Goal: Complete application form

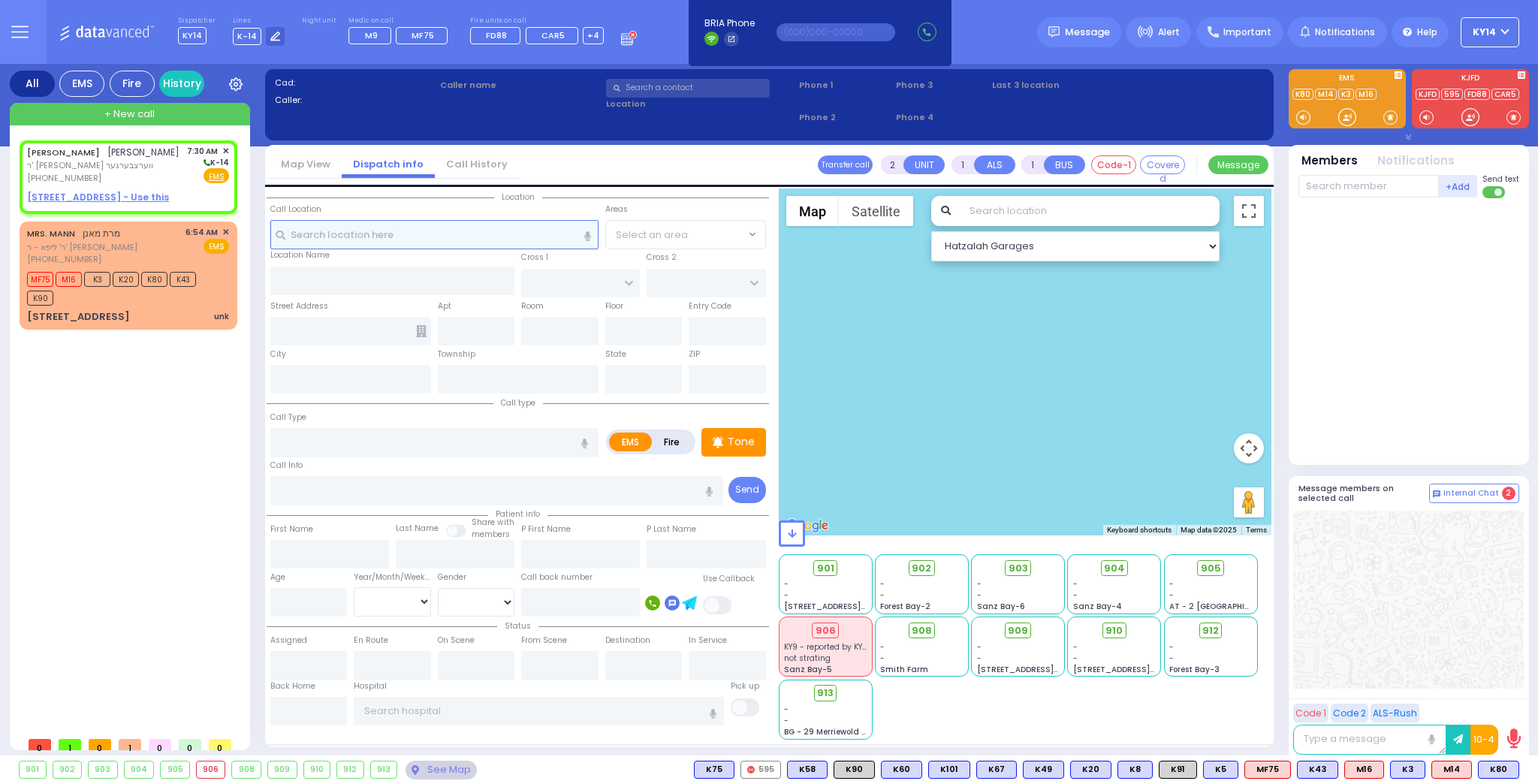
select select
radio input "true"
type input "[PERSON_NAME]"
type input "BERKOWITZ"
select select
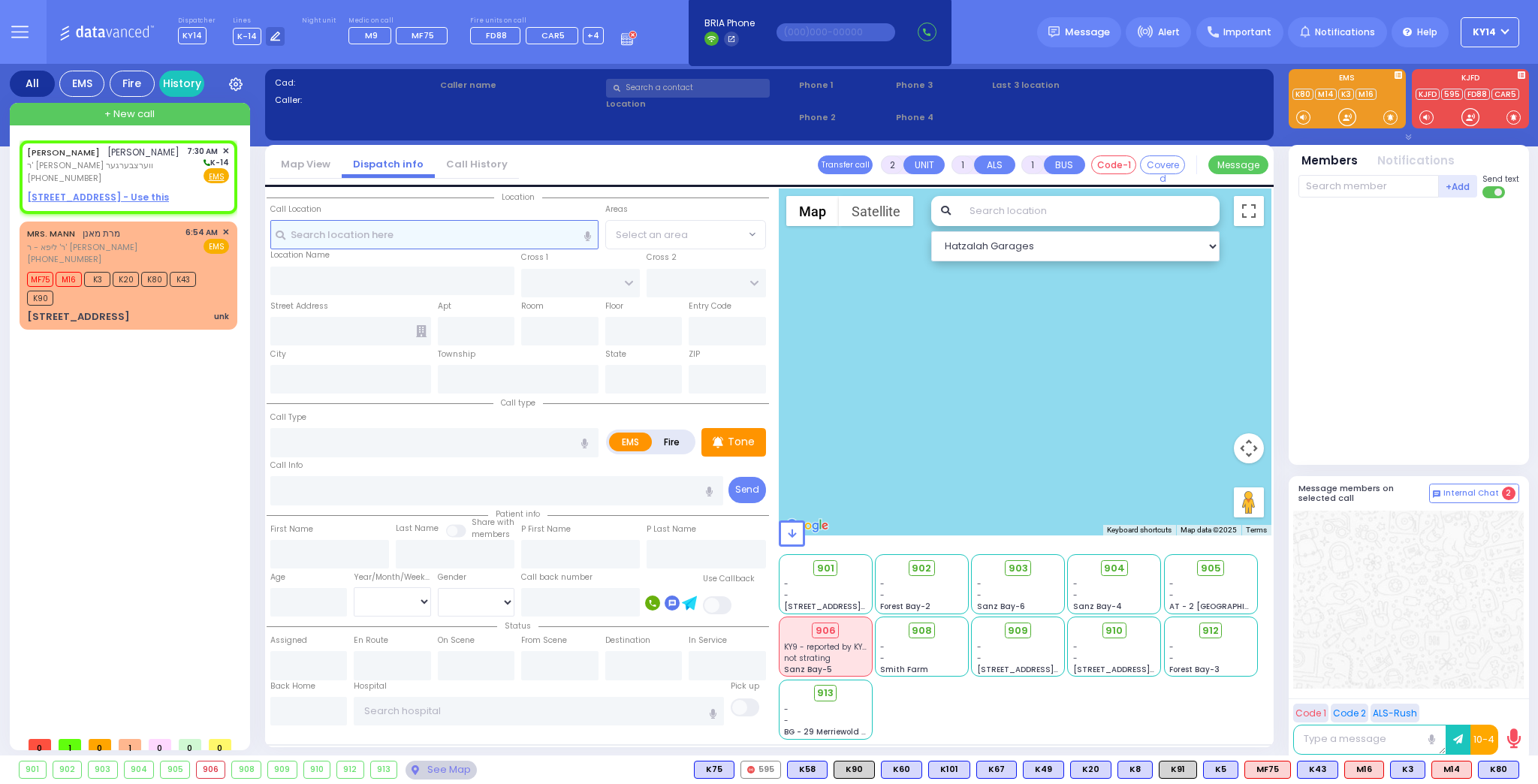
type input "07:30"
select select "Hatzalah Garages"
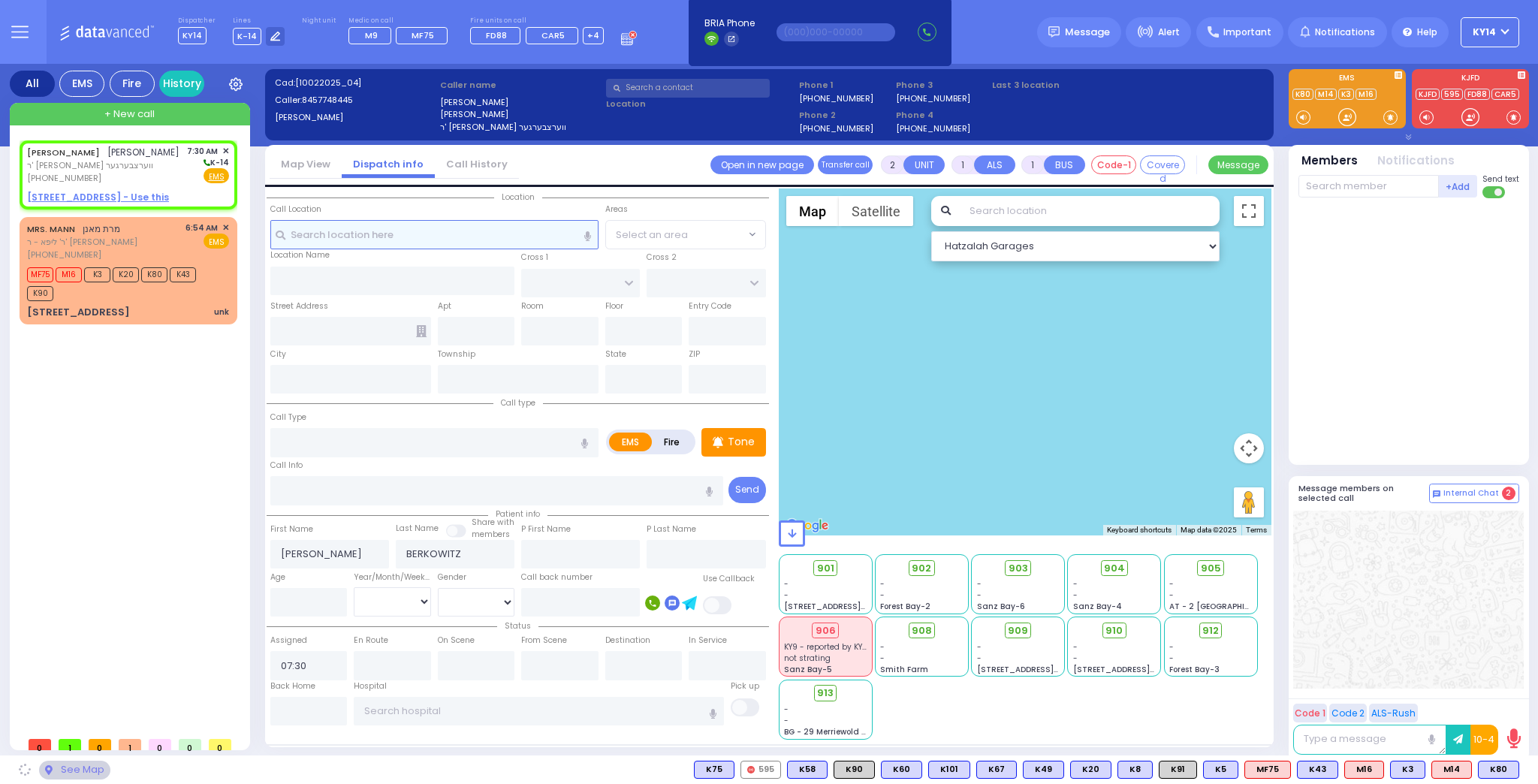
select select
radio input "true"
select select
select select "Hatzalah Garages"
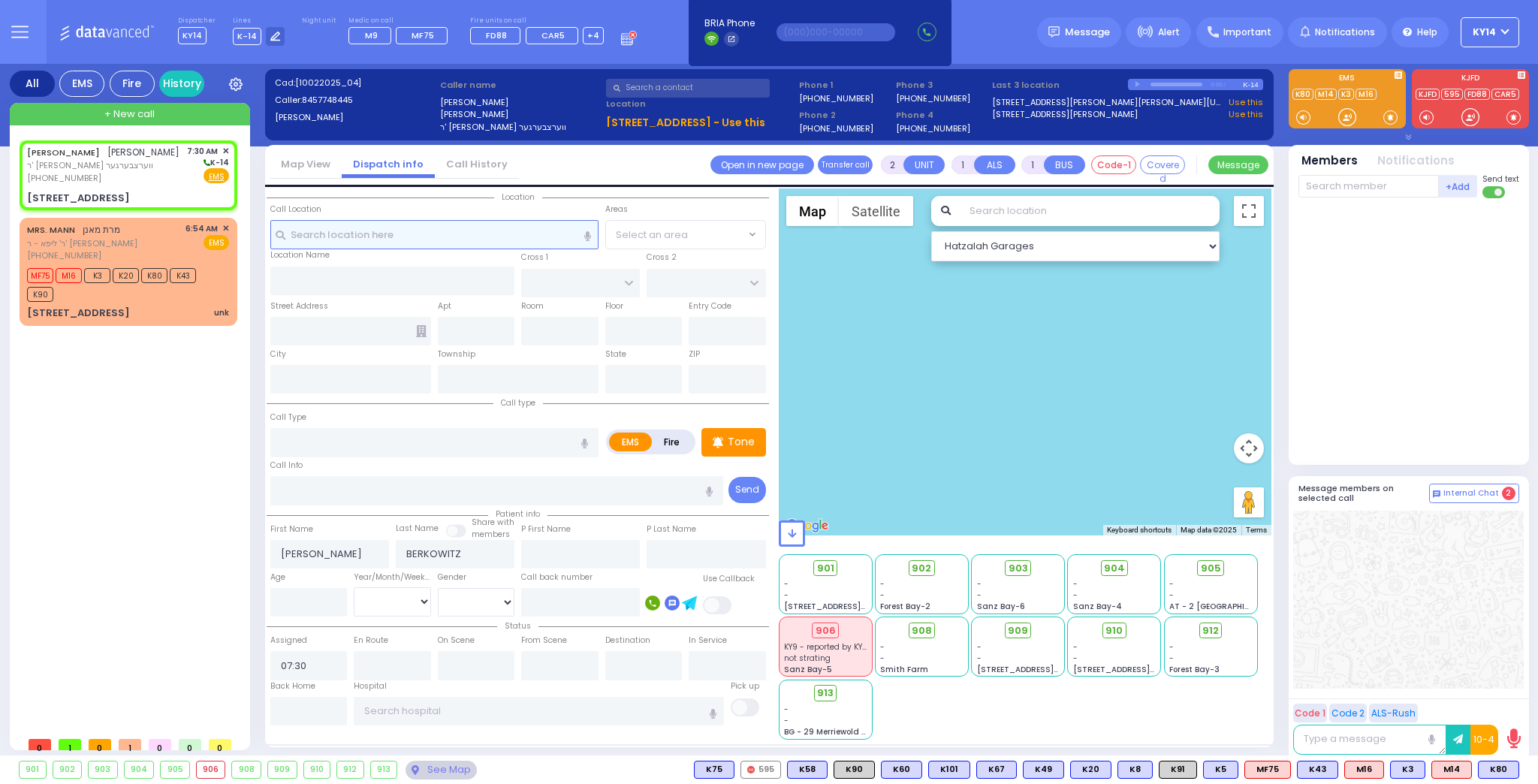
select select
radio input "true"
select select
select select "Hatzalah Garages"
type input "KAHAN DR"
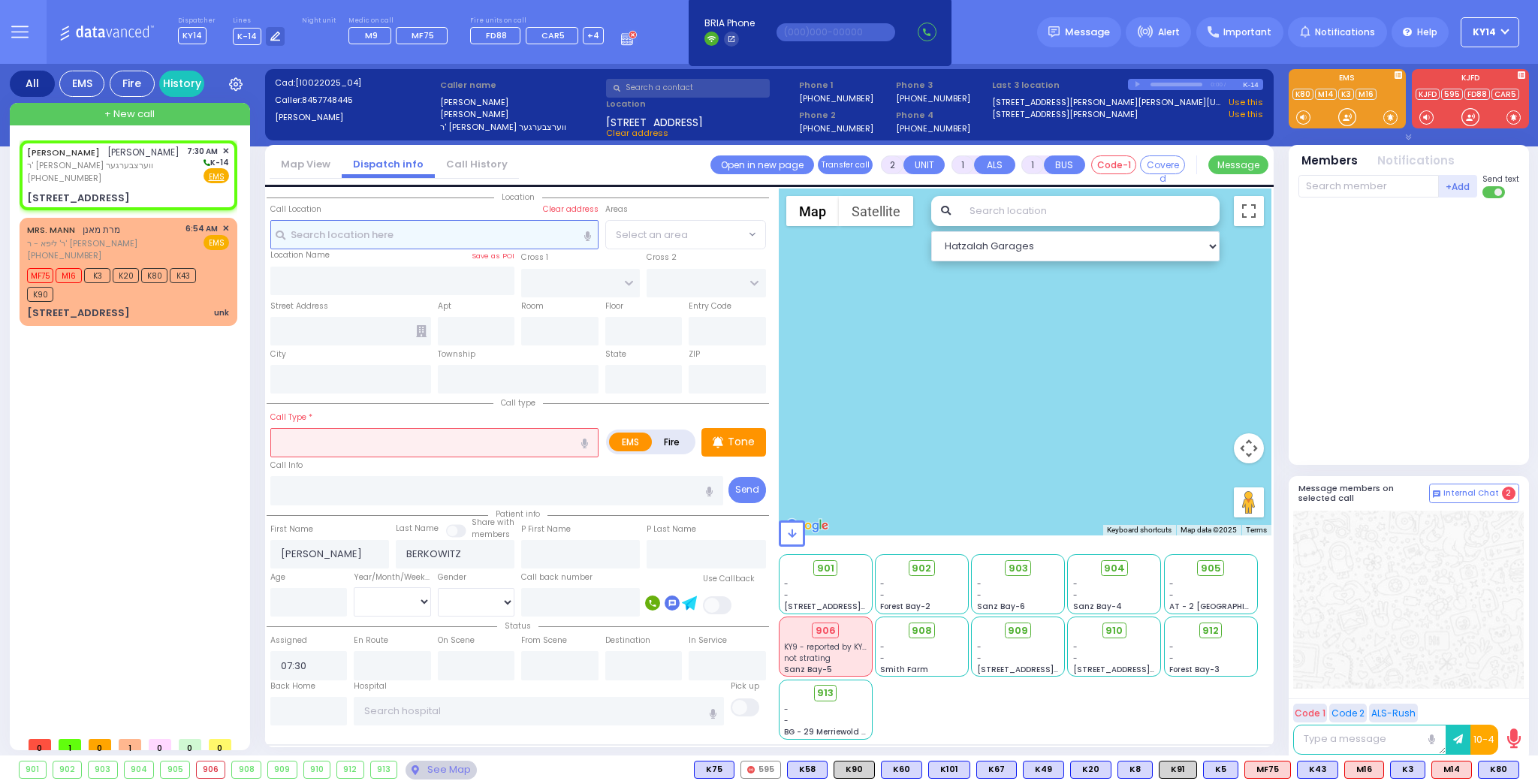
type input "GETZIL BERGER BLVD"
type input "25 MERON DR"
type input "201"
type input "Monroe"
type input "[US_STATE]"
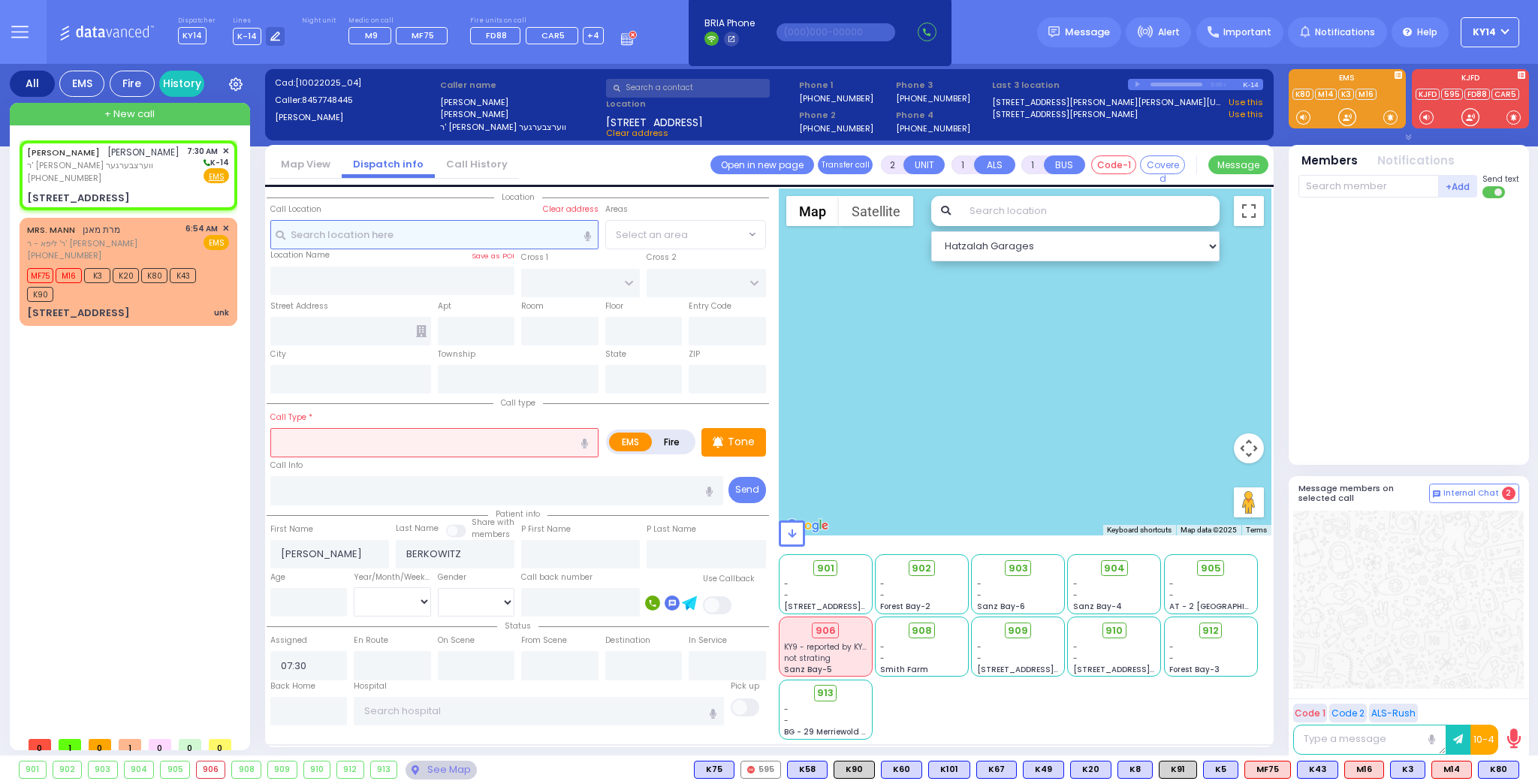
type input "10950"
select select "SECTION 4"
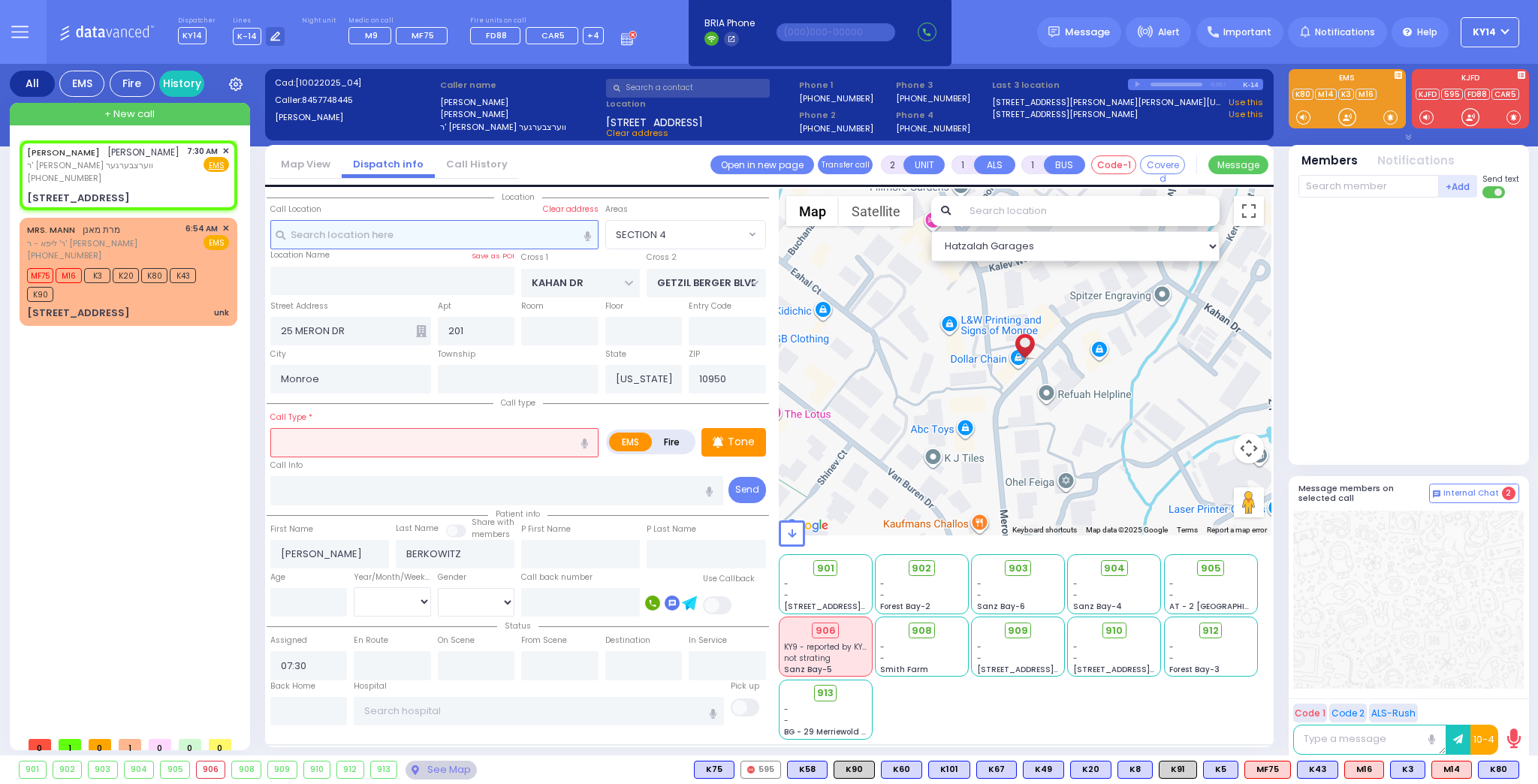
select select
radio input "true"
select select
select select "Hatzalah Garages"
select select "SECTION 4"
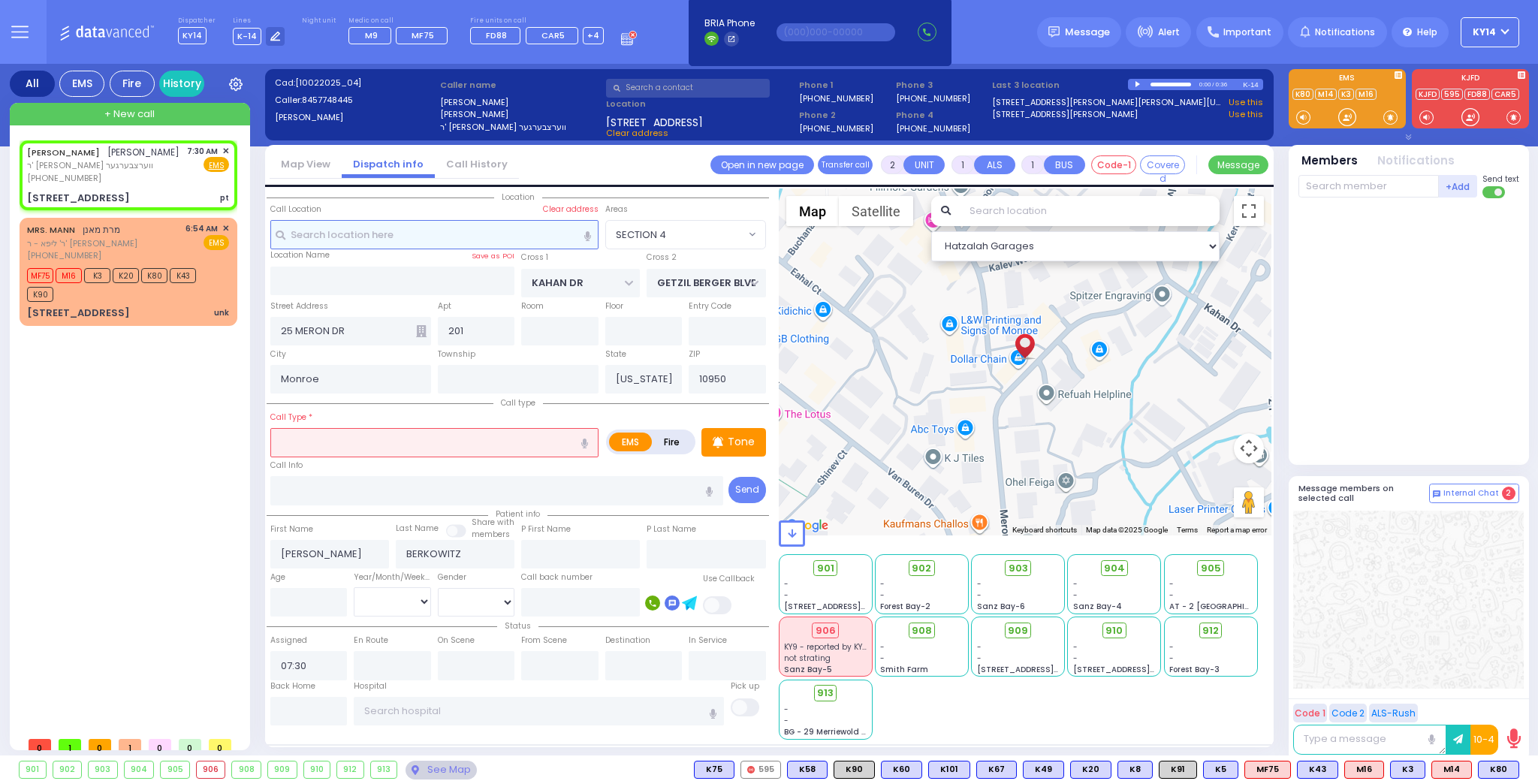
select select
type input "pt"
radio input "true"
select select
select select "Hatzalah Garages"
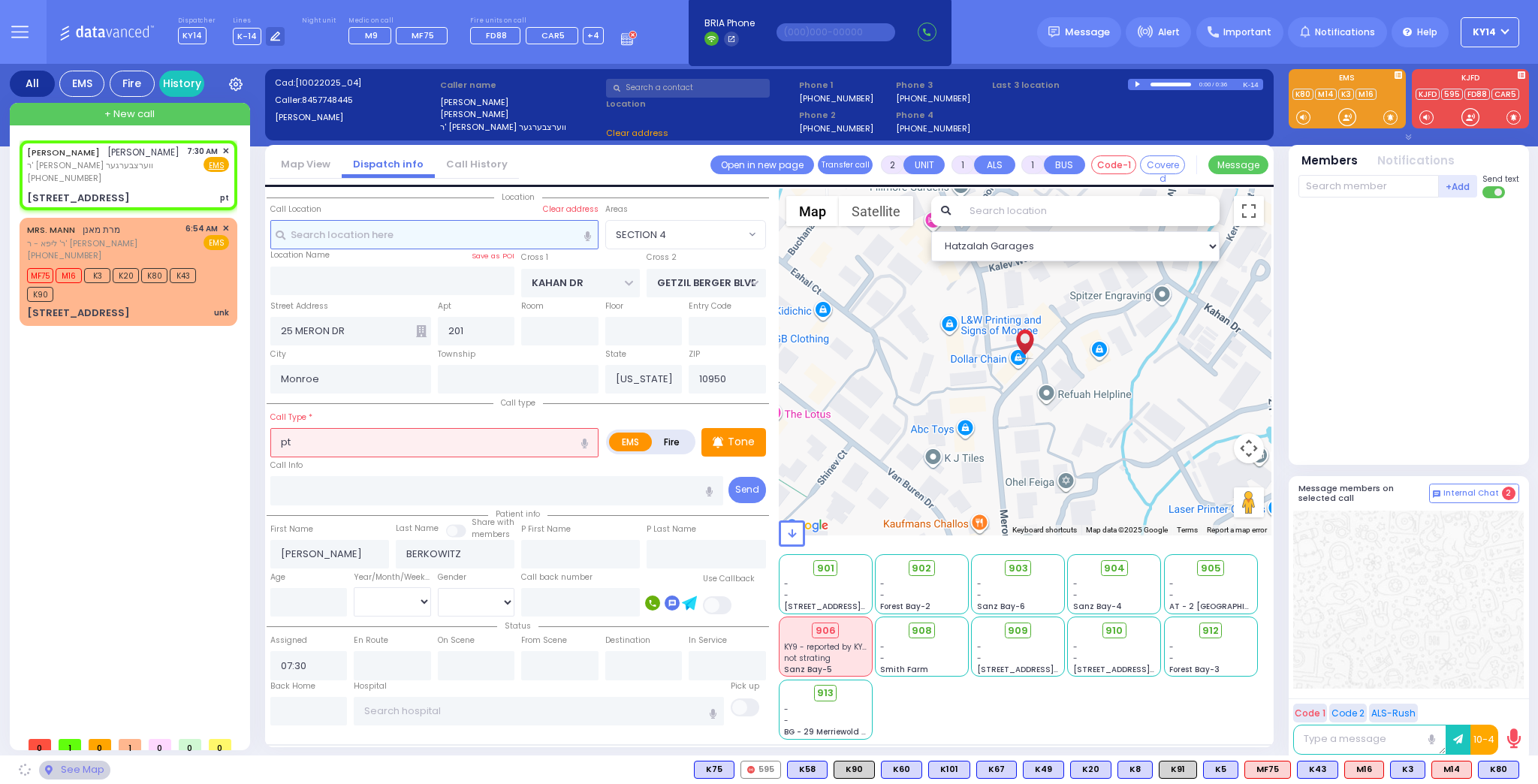
select select "SECTION 4"
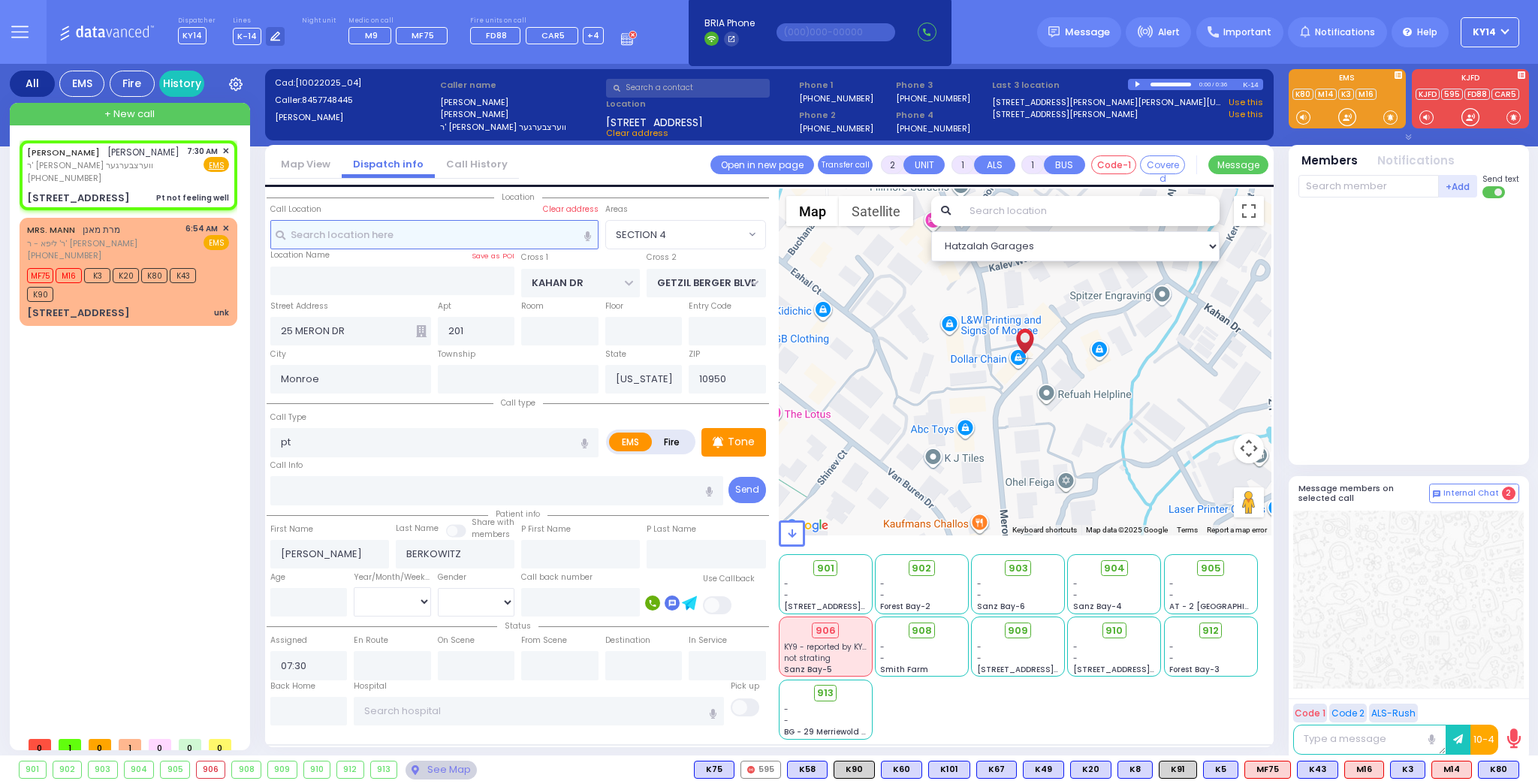
type input "1"
type input "0"
select select
type input "Pt not feeling well"
radio input "true"
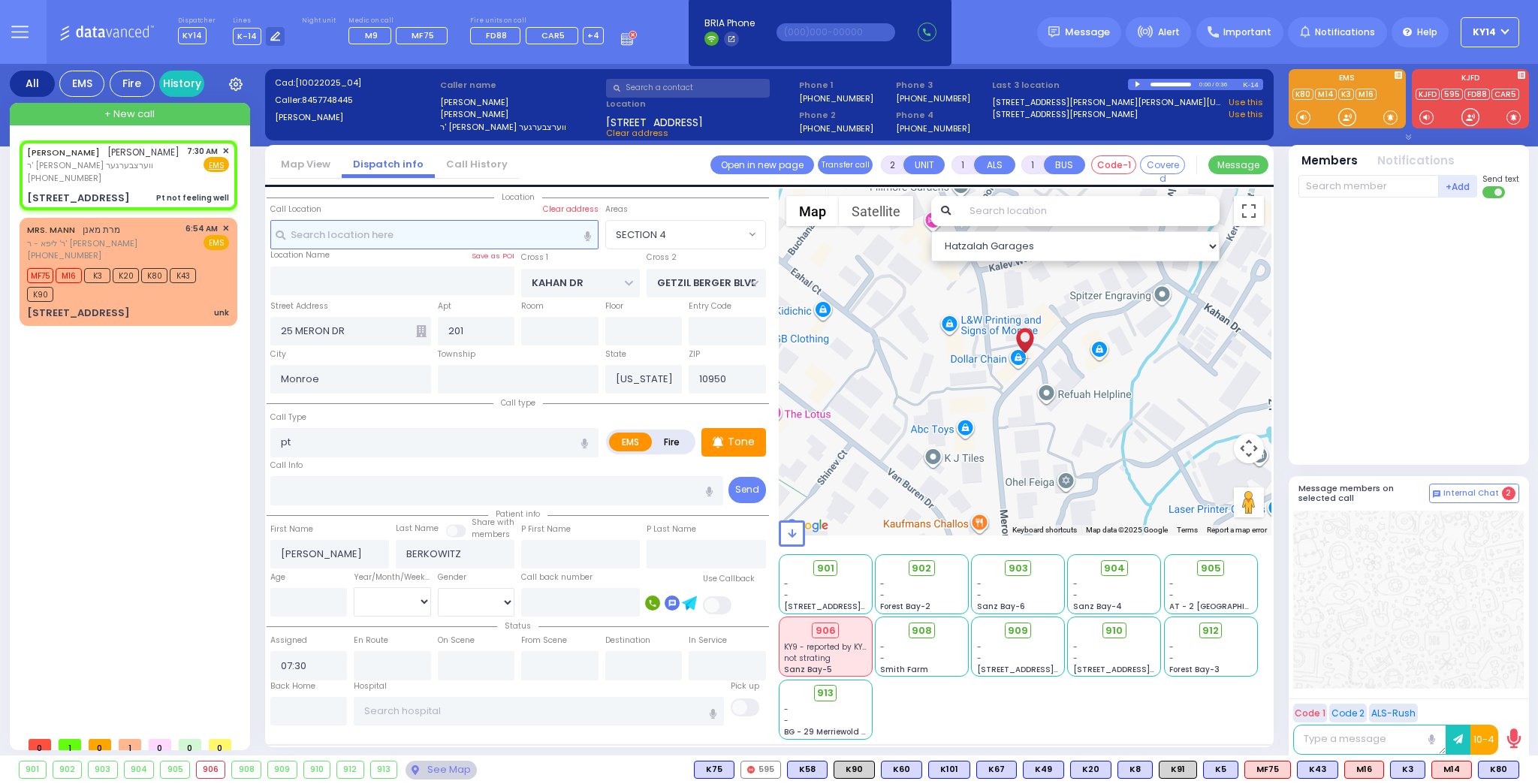
select select
select select "Hatzalah Garages"
select select "SECTION 4"
select select
radio input "true"
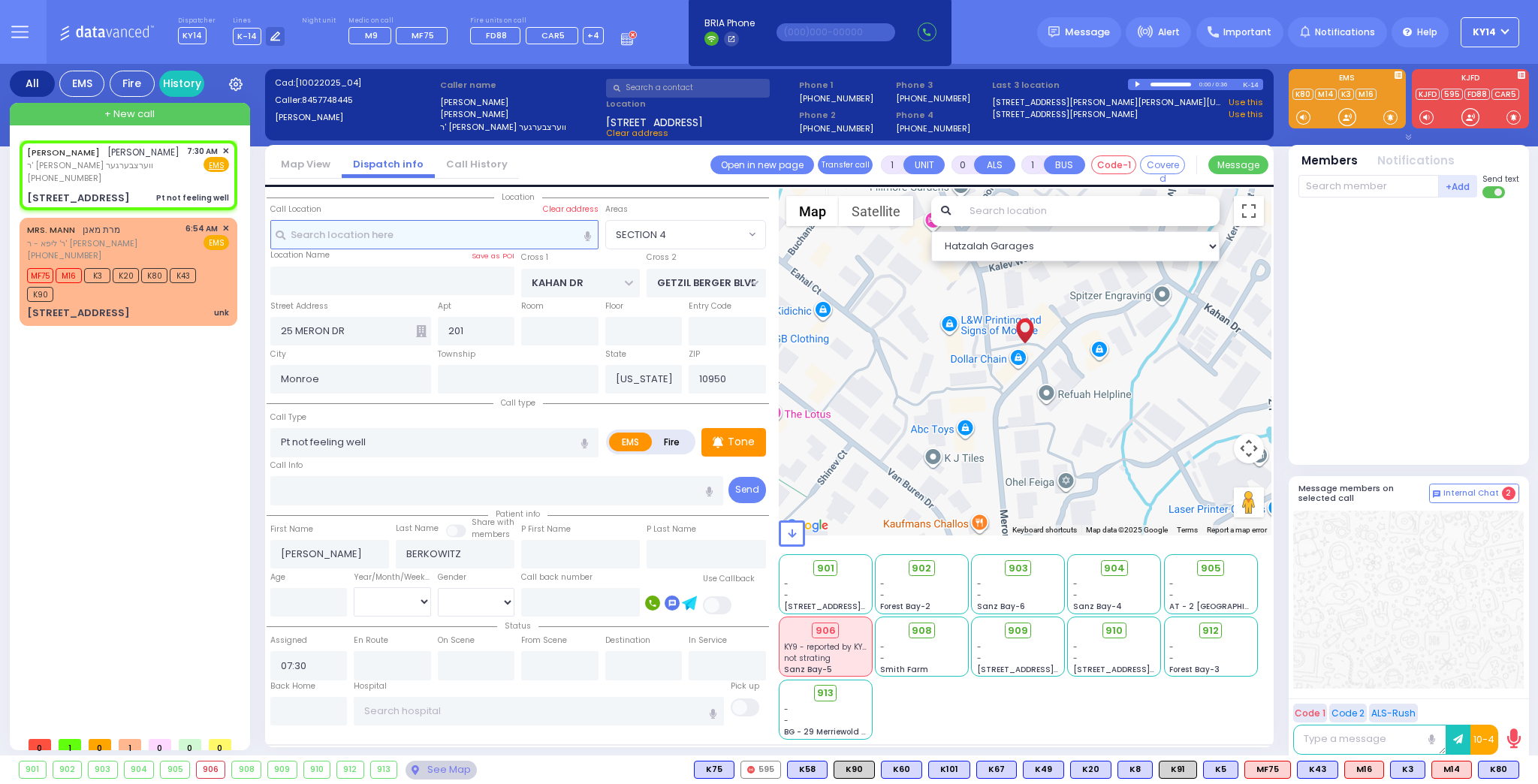
select select
select select "Hatzalah Garages"
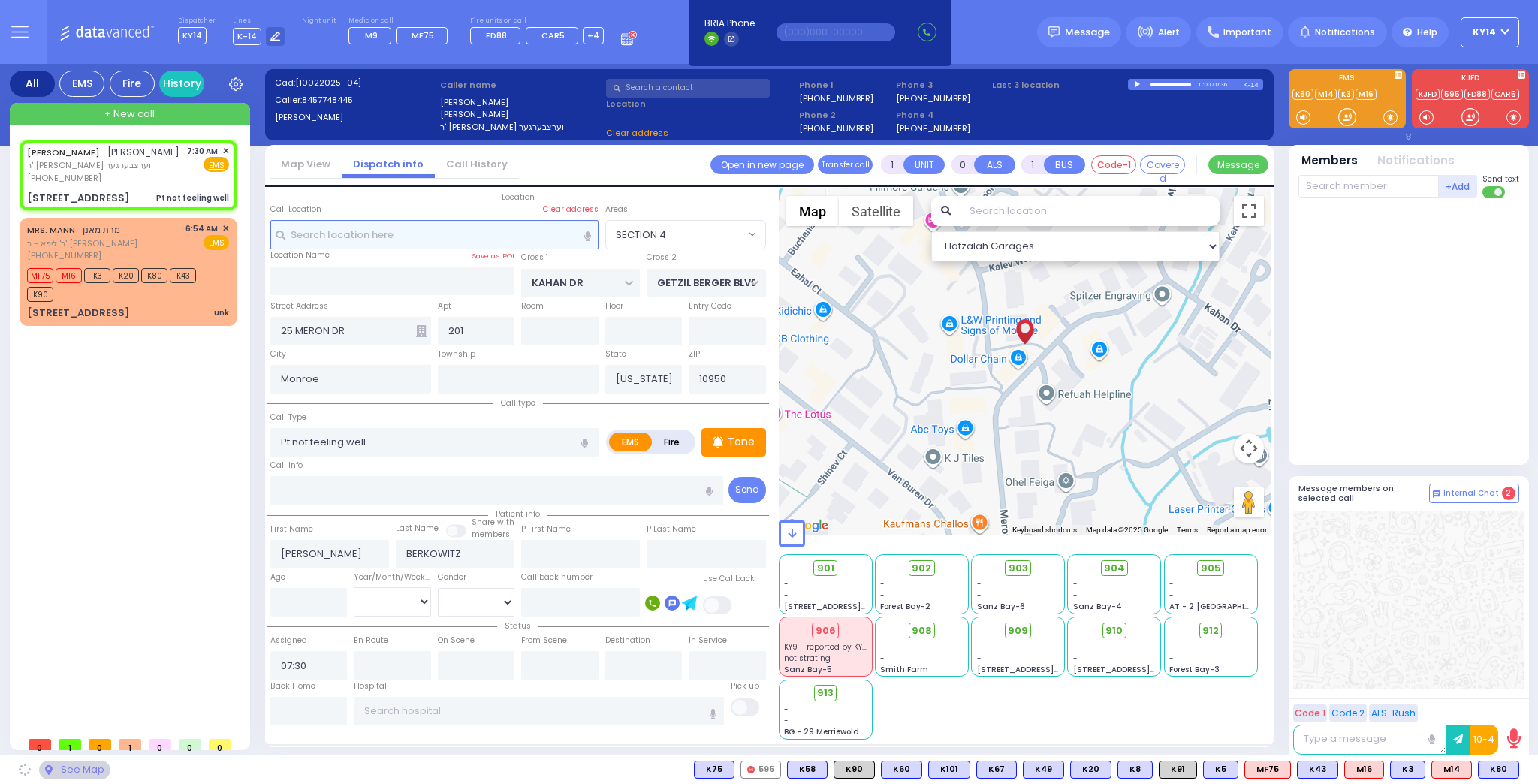
select select "SECTION 4"
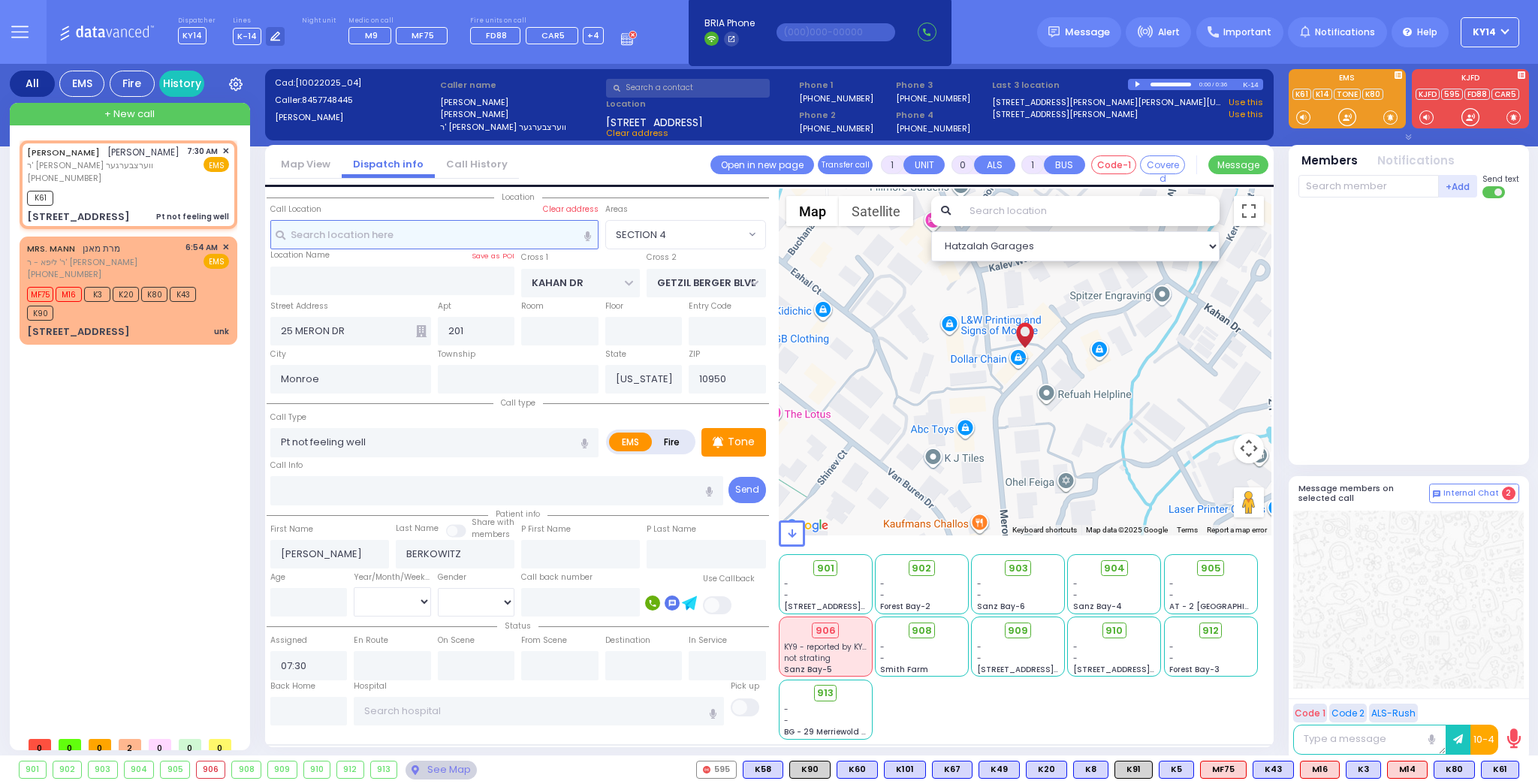
select select
radio input "true"
select select
type input "07:32"
select select "Hatzalah Garages"
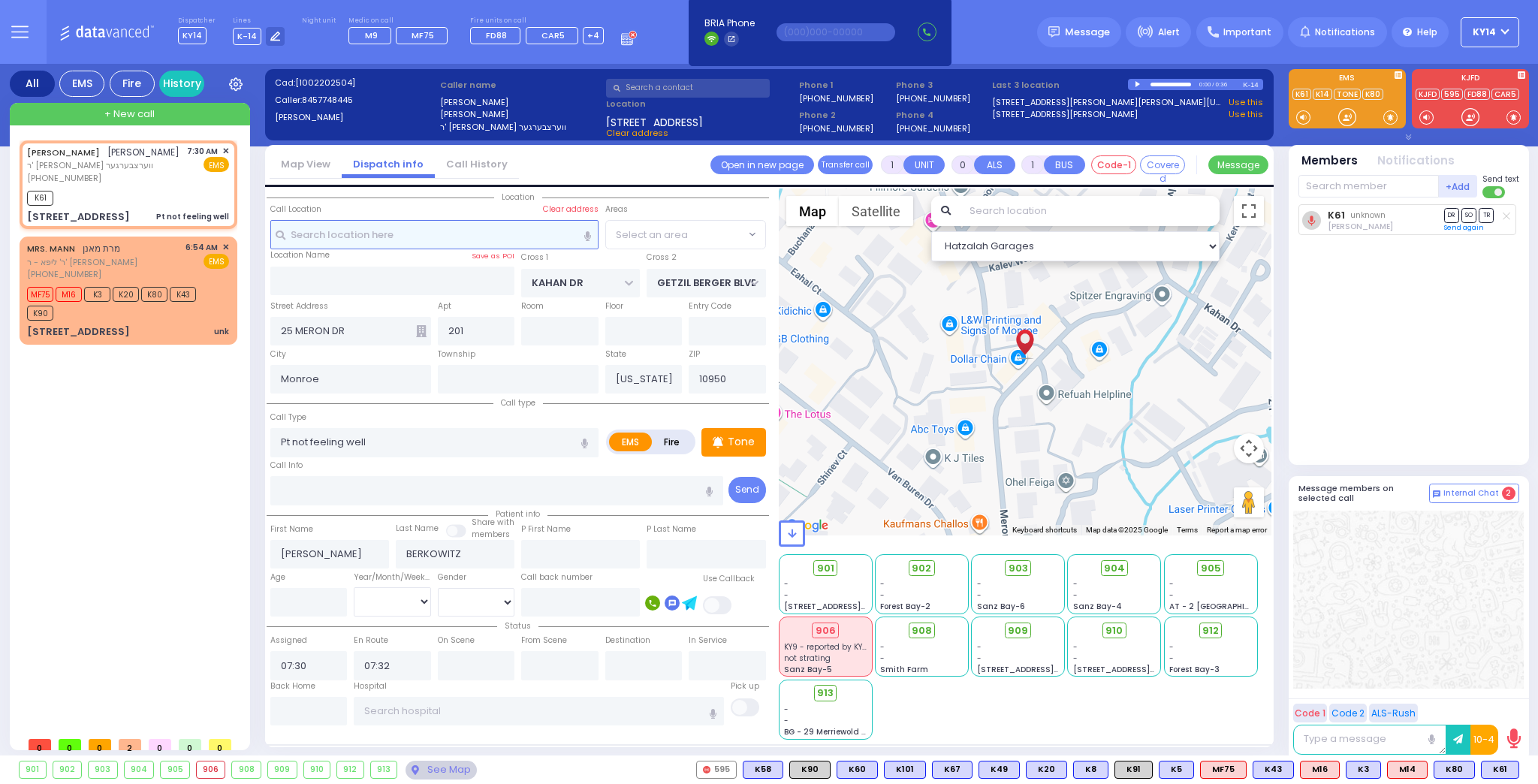
select select "SECTION 4"
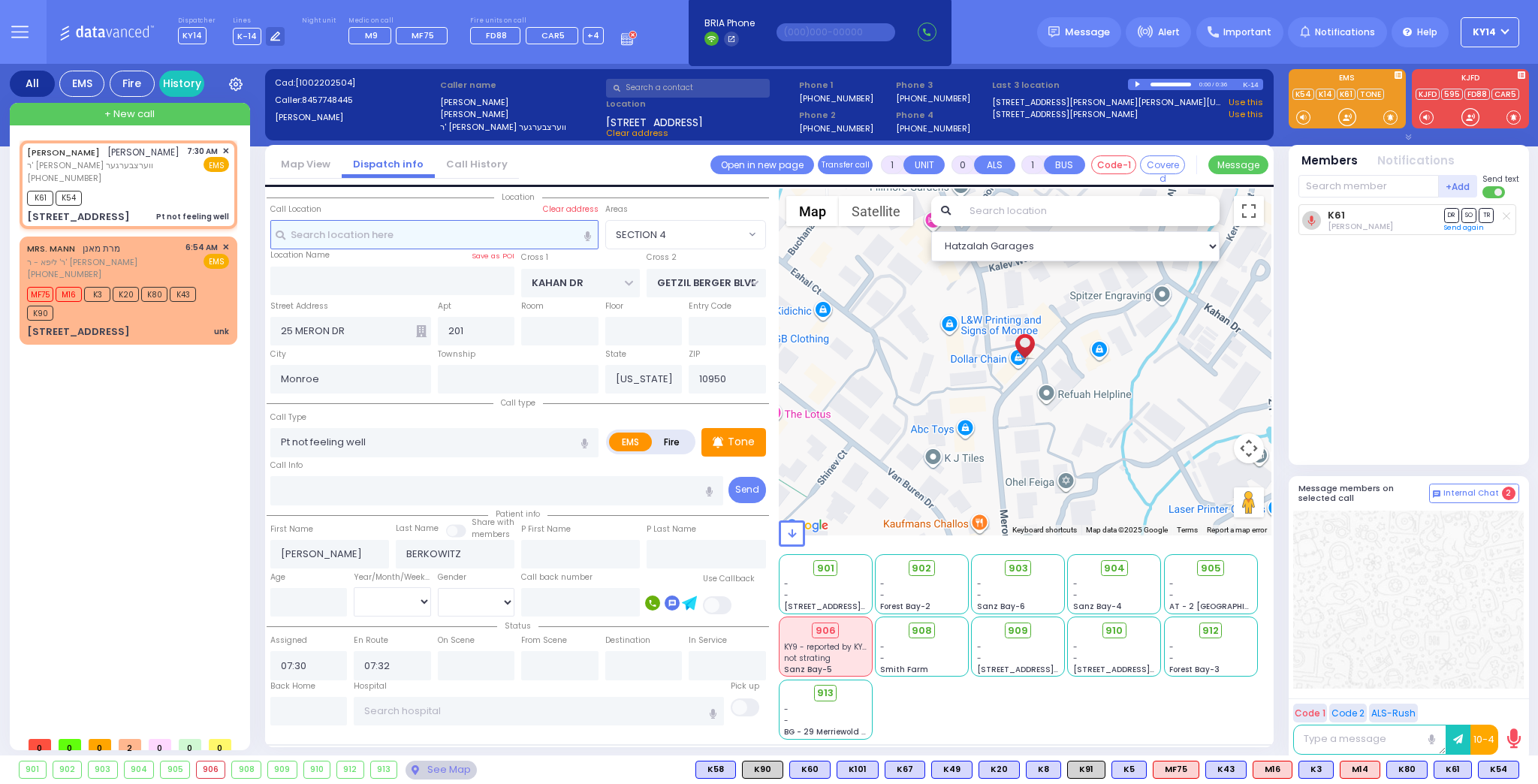
select select
radio input "true"
select select
select select "Hatzalah Garages"
select select "SECTION 4"
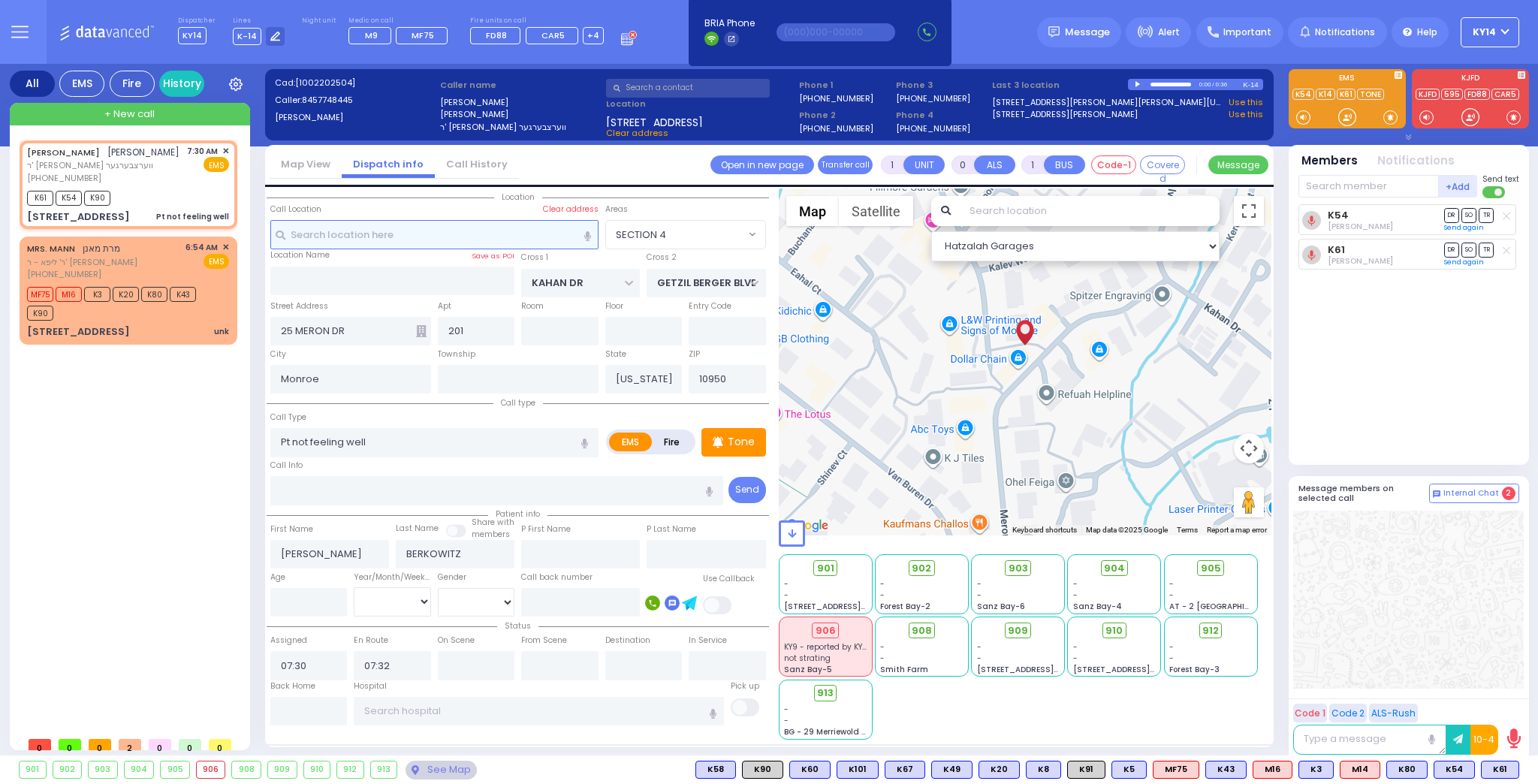
select select
radio input "true"
select select
select select "Hatzalah Garages"
select select "SECTION 4"
